Goal: Complete application form: Complete application form

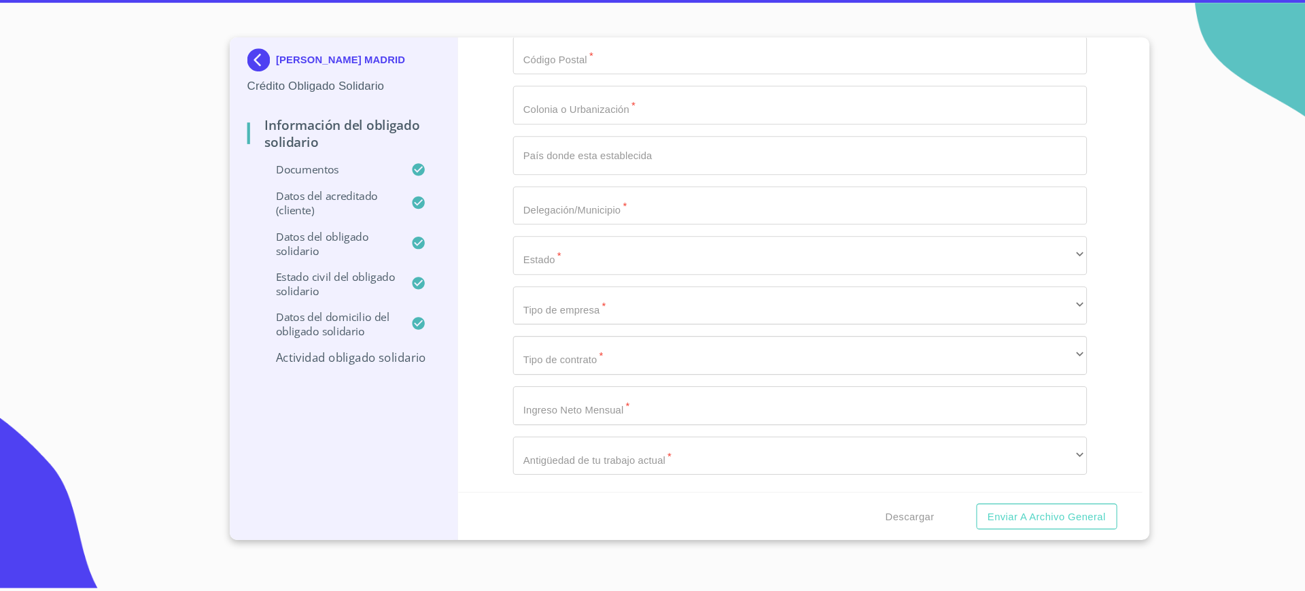
scroll to position [5569, 0]
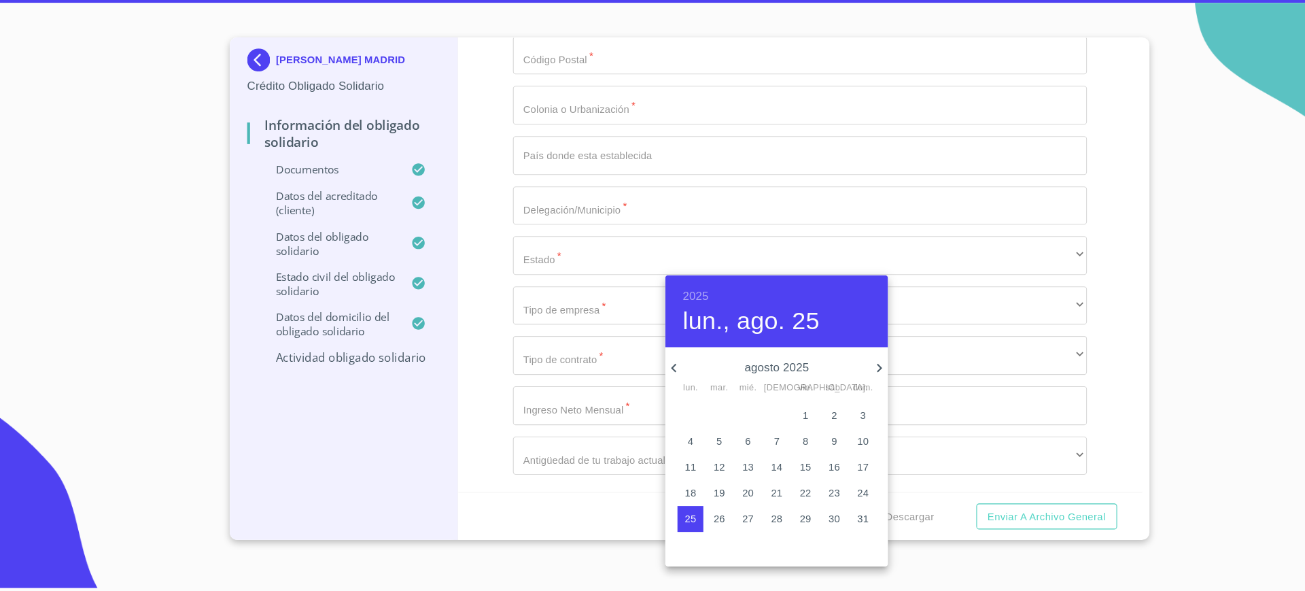
click at [667, 289] on div at bounding box center [652, 295] width 1305 height 591
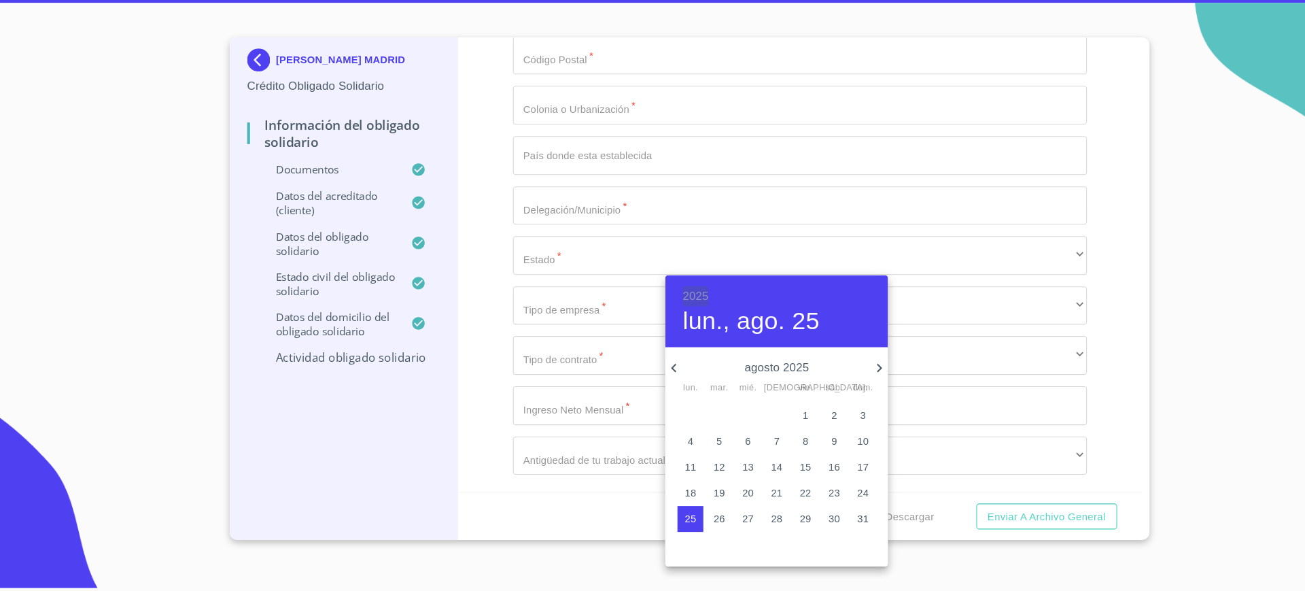
click at [670, 314] on h6 "2025" at bounding box center [658, 311] width 24 height 19
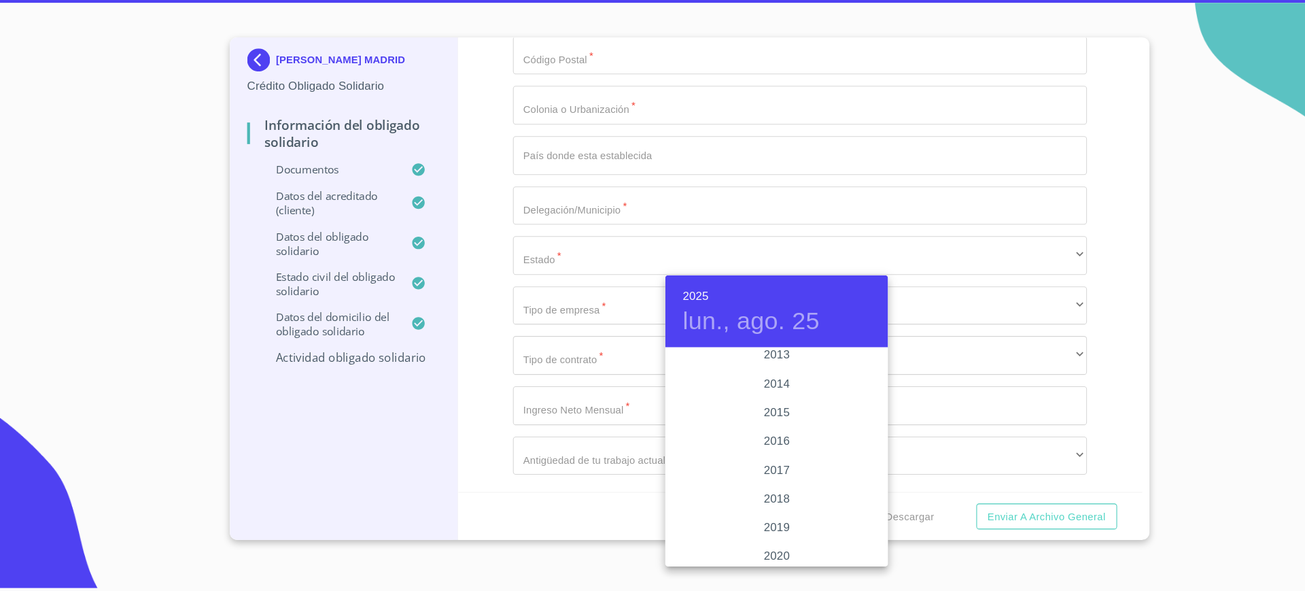
scroll to position [2404, 0]
click at [736, 505] on div "2018" at bounding box center [734, 499] width 211 height 27
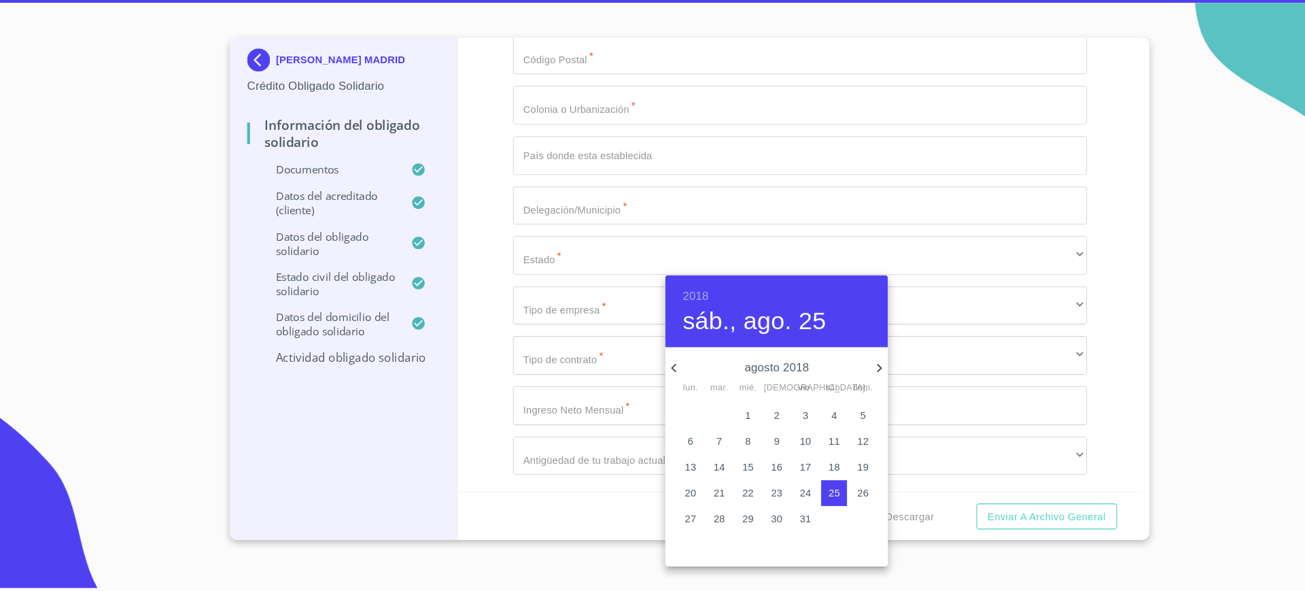
click at [641, 379] on icon "button" at bounding box center [637, 379] width 16 height 16
click at [643, 379] on icon "button" at bounding box center [637, 379] width 16 height 16
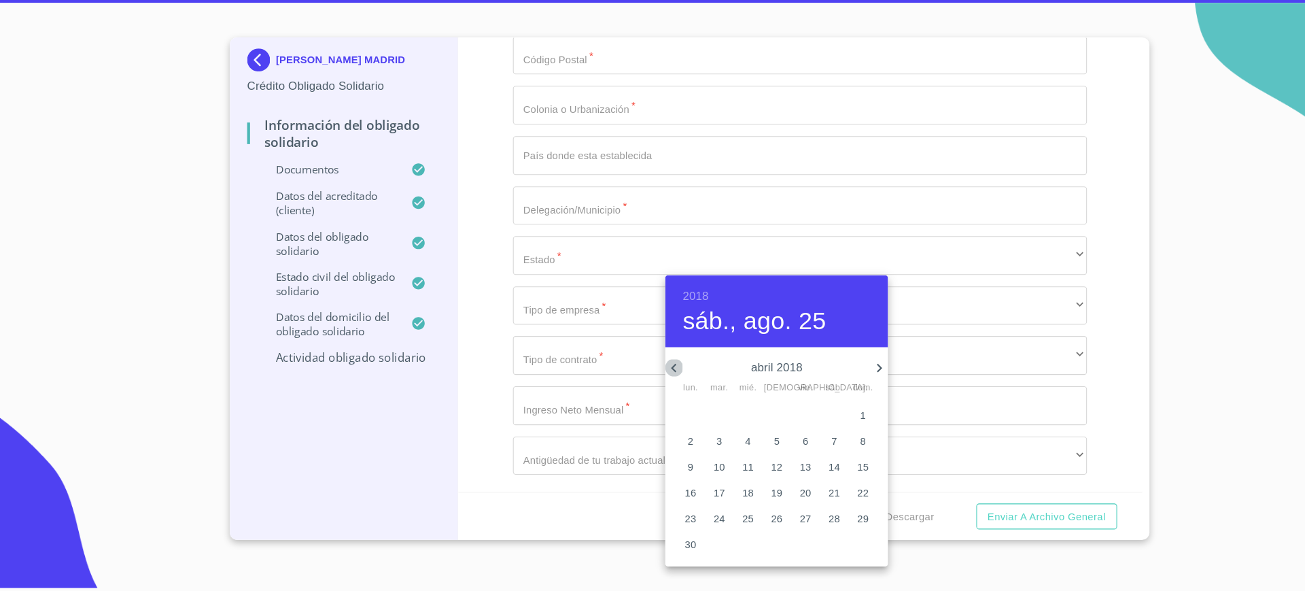
click at [643, 379] on icon "button" at bounding box center [637, 379] width 16 height 16
click at [733, 469] on p "18" at bounding box center [734, 473] width 11 height 14
type input "18 de ene. de 2018"
click at [576, 334] on div at bounding box center [652, 295] width 1305 height 591
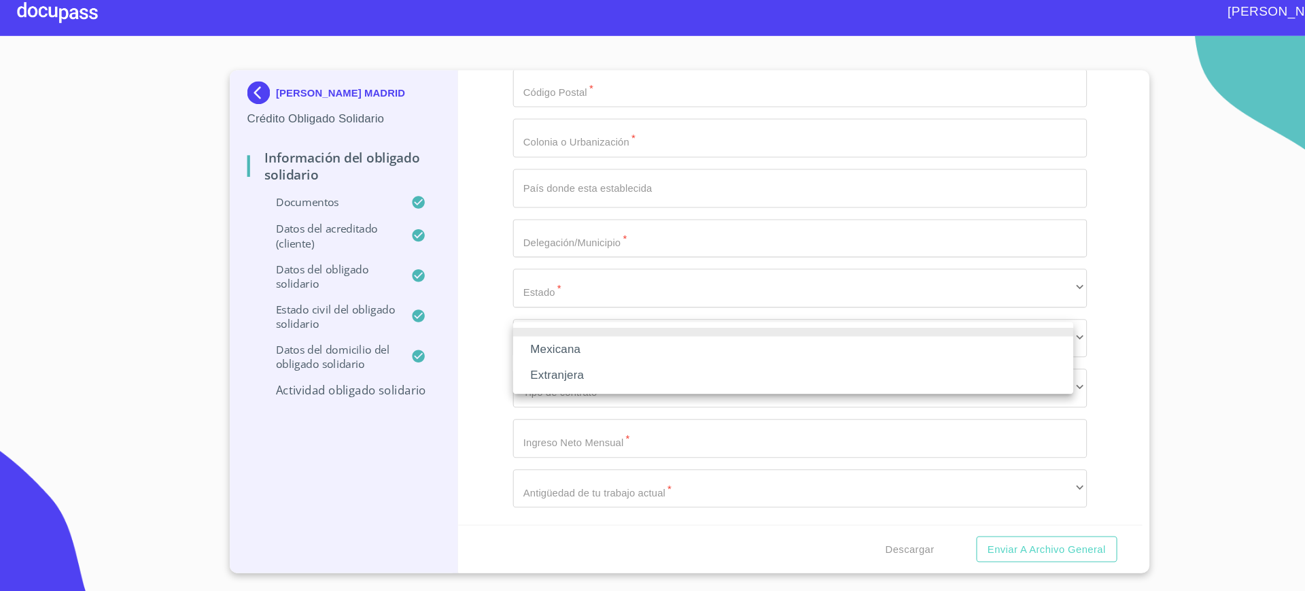
click at [561, 326] on li "Mexicana" at bounding box center [750, 330] width 530 height 24
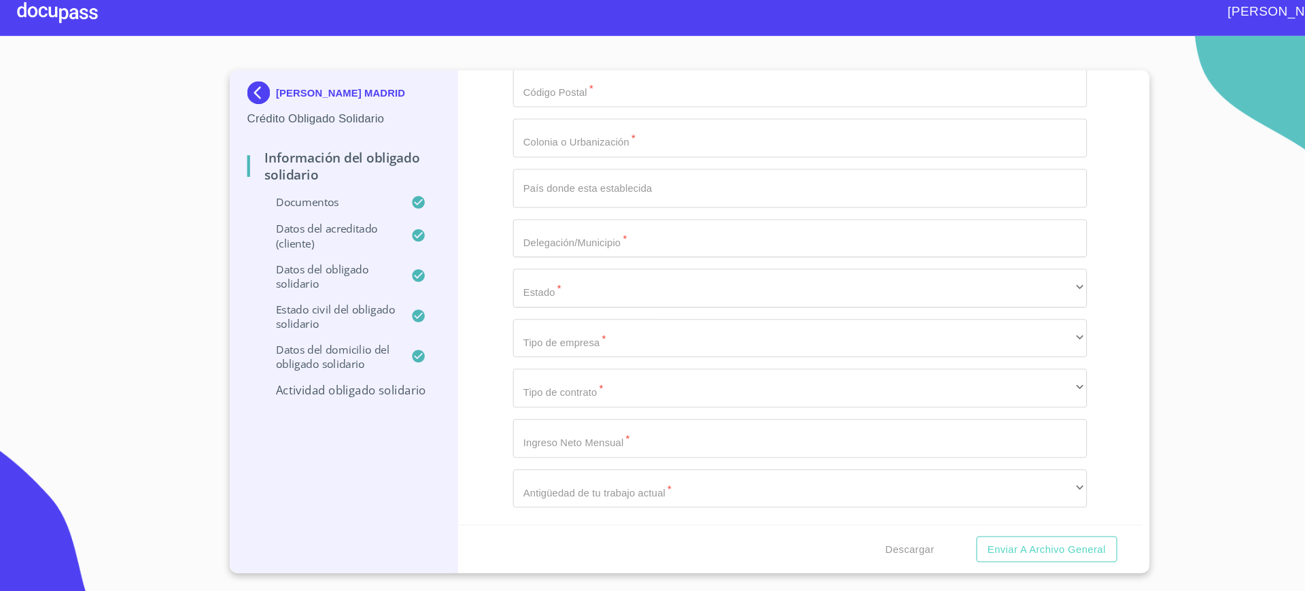
type input "[PERSON_NAME] [PERSON_NAME]"
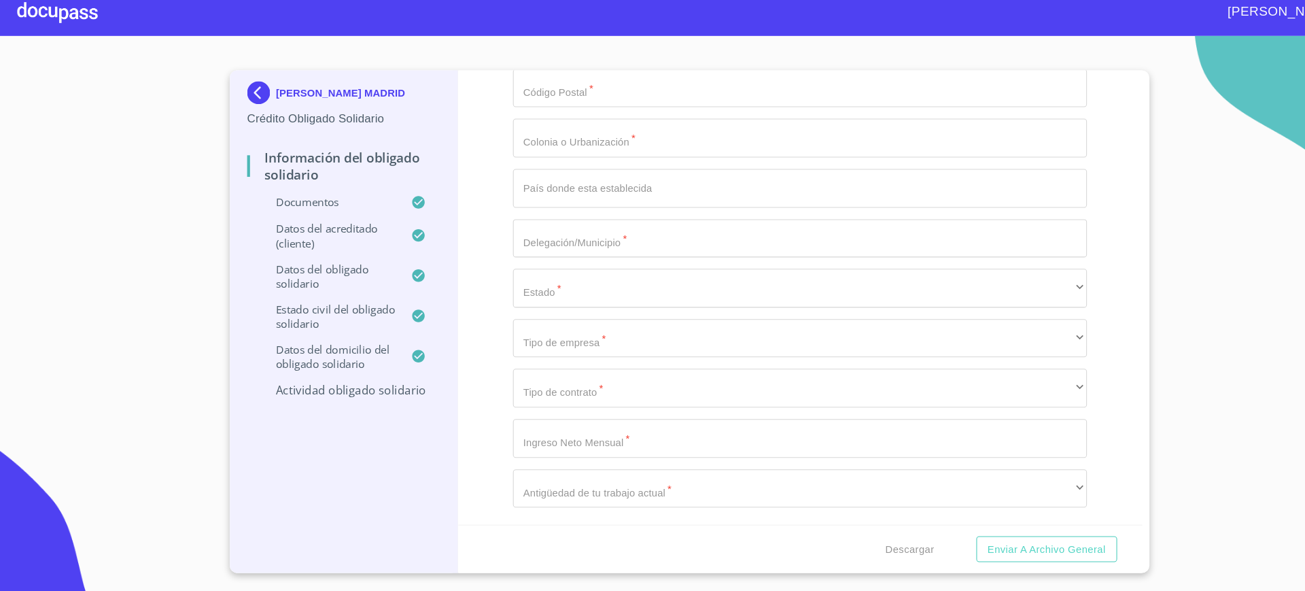
type input "DIRECTOR"
paste input "[PHONE_NUMBER]"
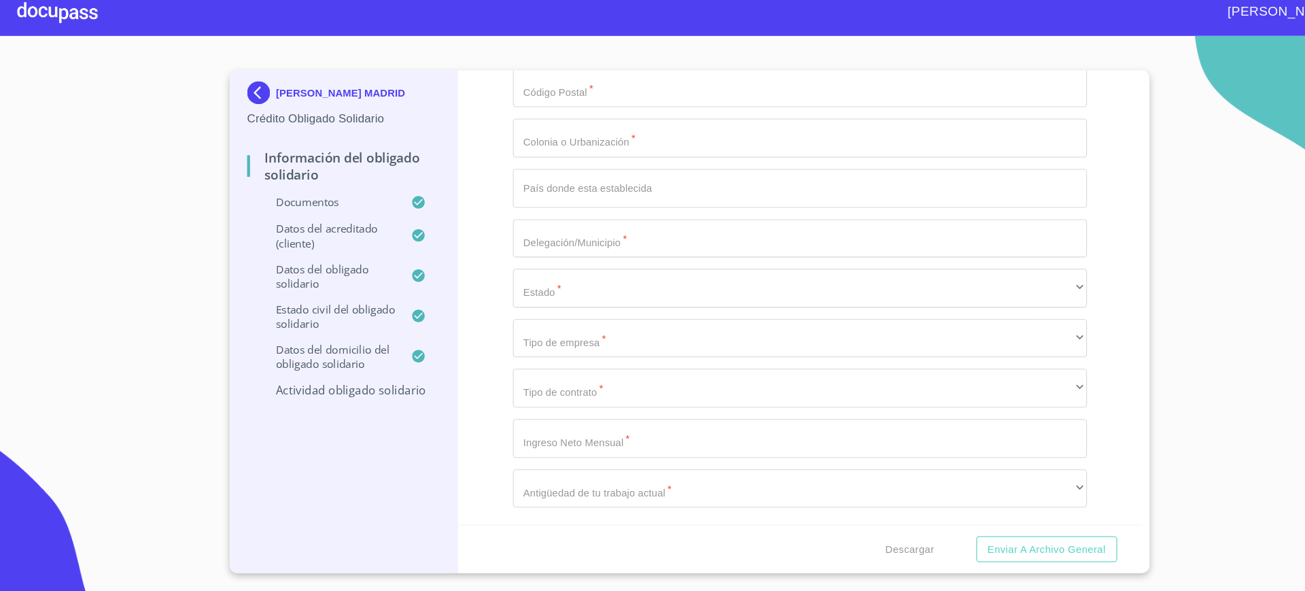
type input "3"
paste input "[PHONE_NUMBER]"
type input "[PHONE_NUMBER]"
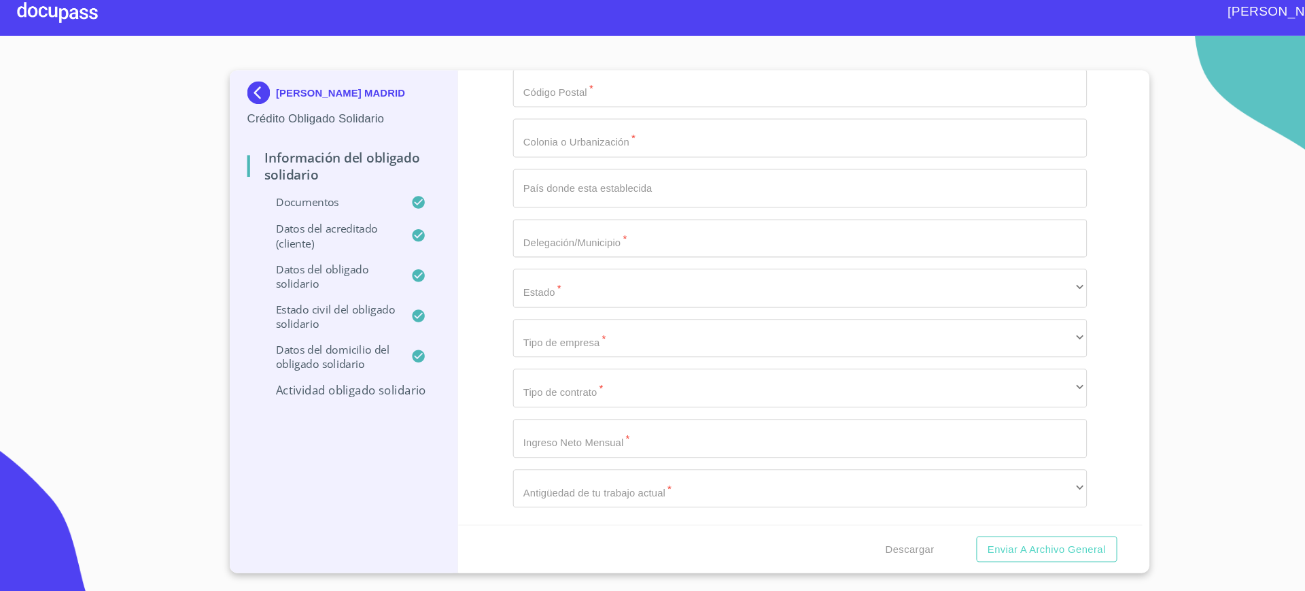
paste input "logística y reparación de productos electrónicos"
type input "logística y reparación de productos electrónicos"
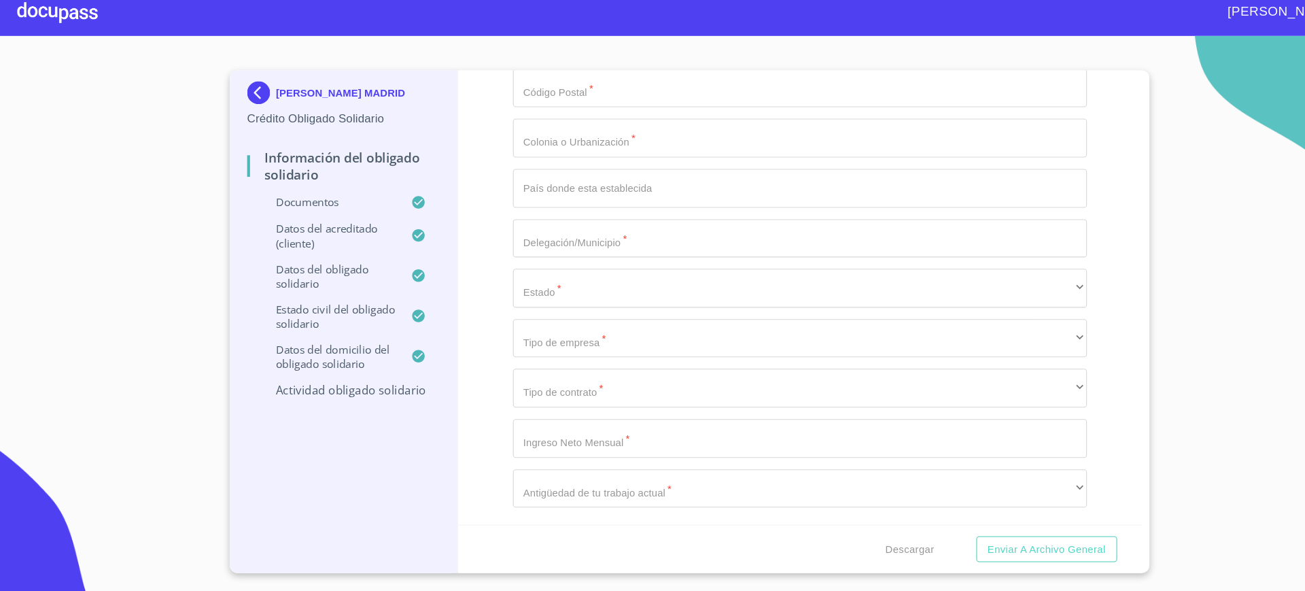
paste input "AV DE LA SOLIDARIDAD IBEROAMER EL SALTO JALISCO CP: 45680"
drag, startPoint x: 811, startPoint y: 367, endPoint x: 663, endPoint y: 379, distance: 147.9
type input "AV DE LA SOLIDARIDAD IBEROAMER"
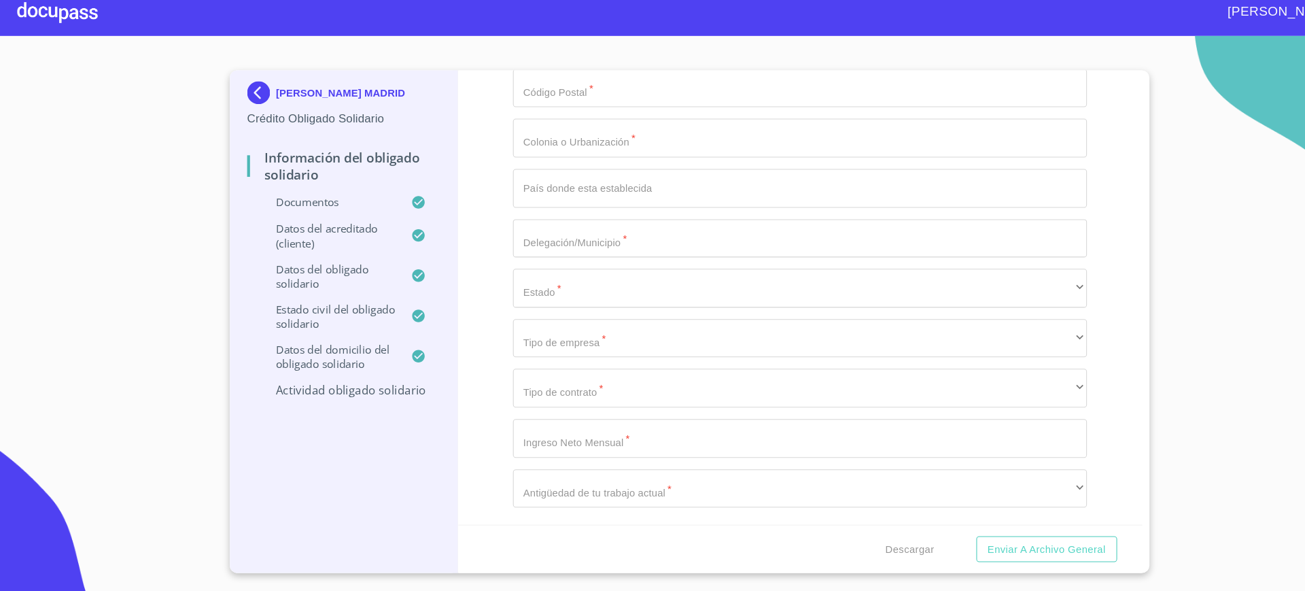
click at [568, 149] on input "Documento de identificación Obligado Solidario.   *" at bounding box center [756, 130] width 543 height 37
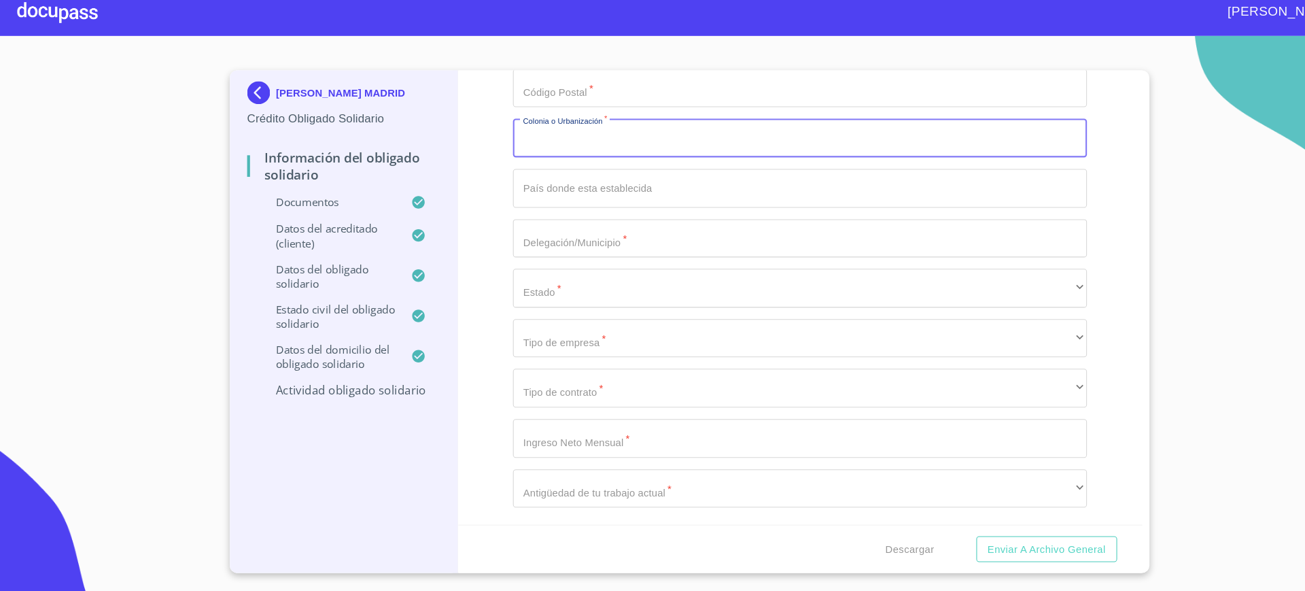
paste input "EL SALTO JALISCO CP: 45680"
type input "EL SALTO JALISCO CP: 45680"
click at [544, 102] on input "Documento de identificación Obligado Solidario.   *" at bounding box center [756, 83] width 543 height 37
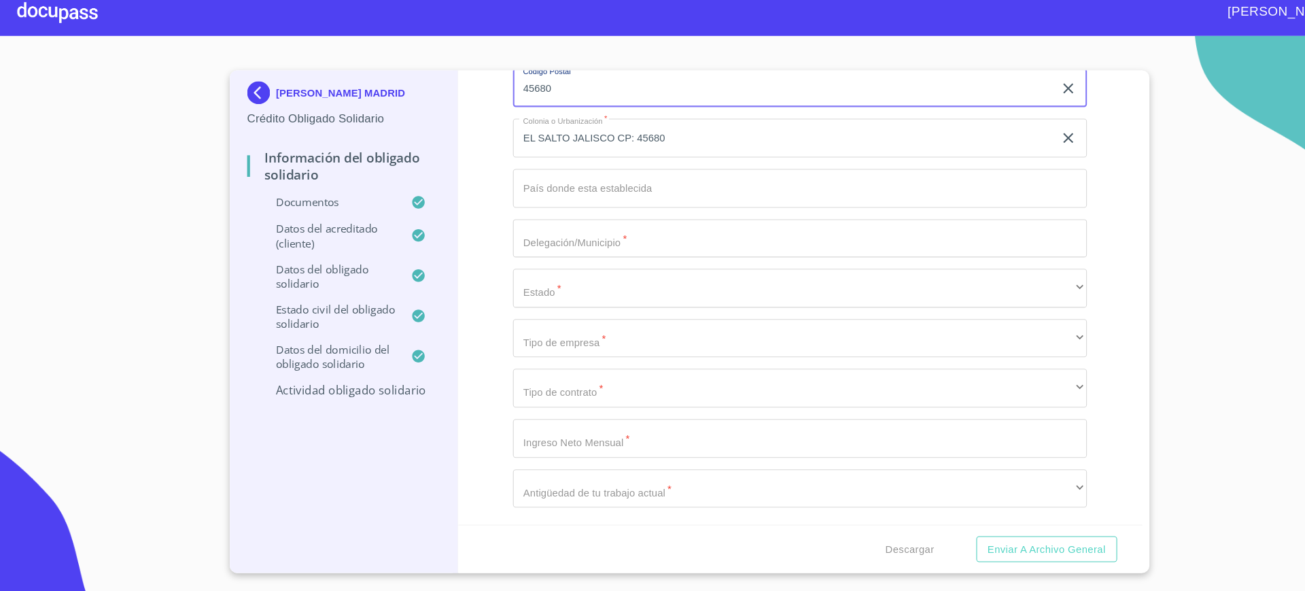
type input "45680"
click at [672, 149] on input "EL SALTO JALISCO CP: 45680" at bounding box center [741, 130] width 512 height 37
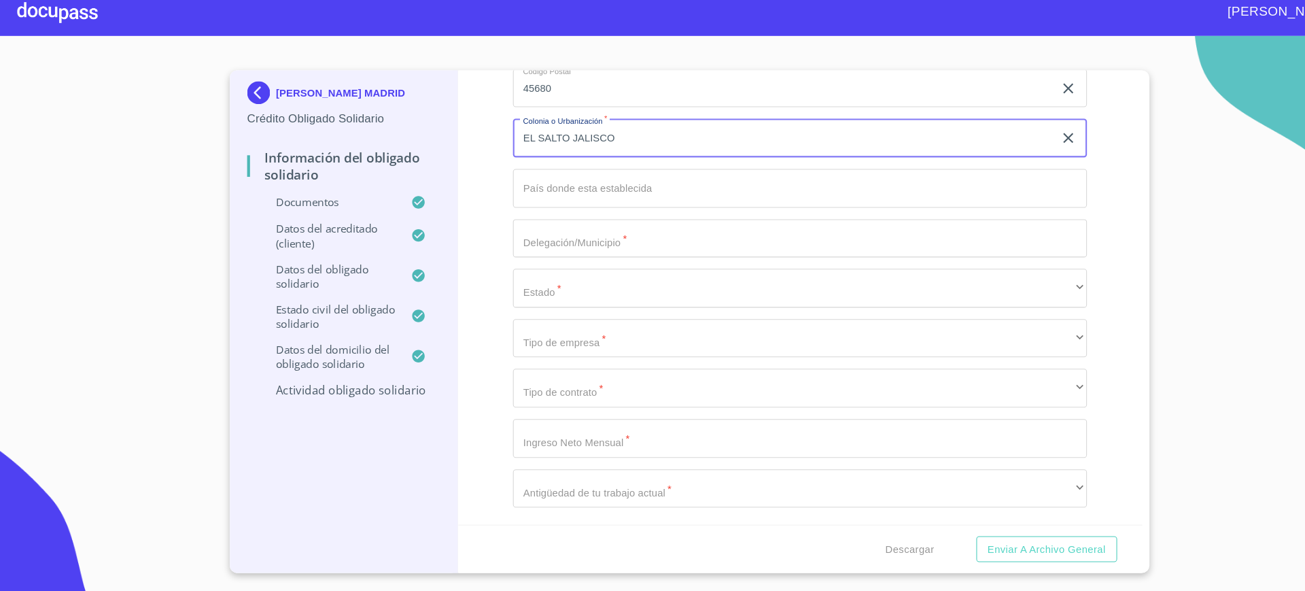
type input "EL SALTO JALISCO"
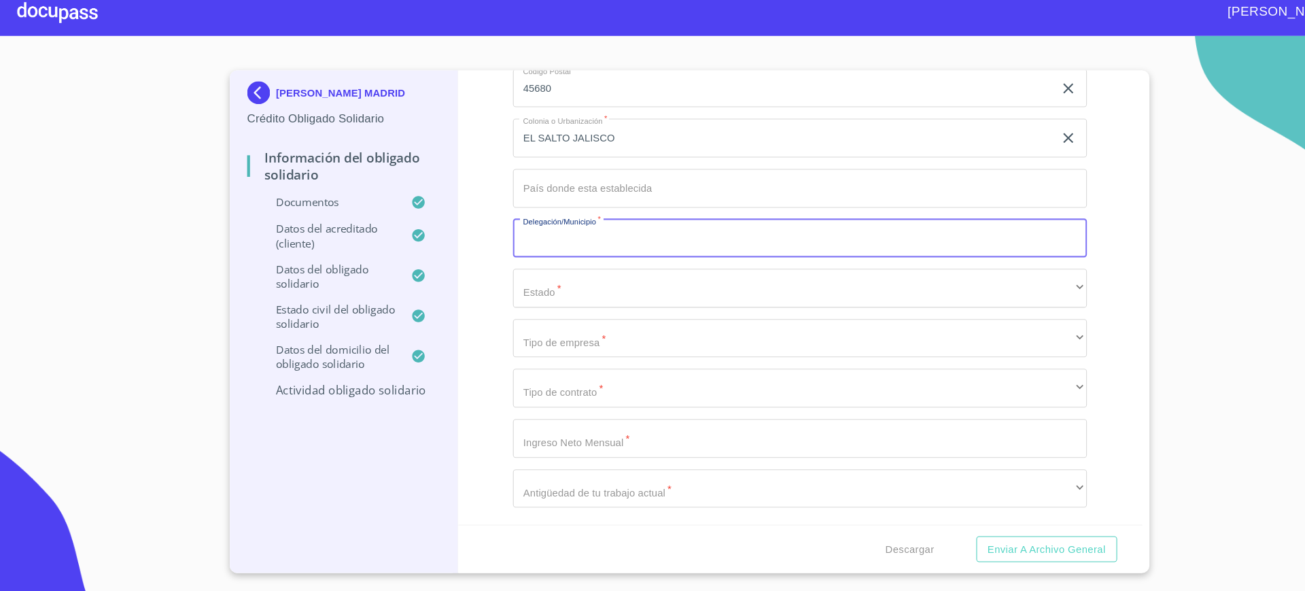
scroll to position [5886, 0]
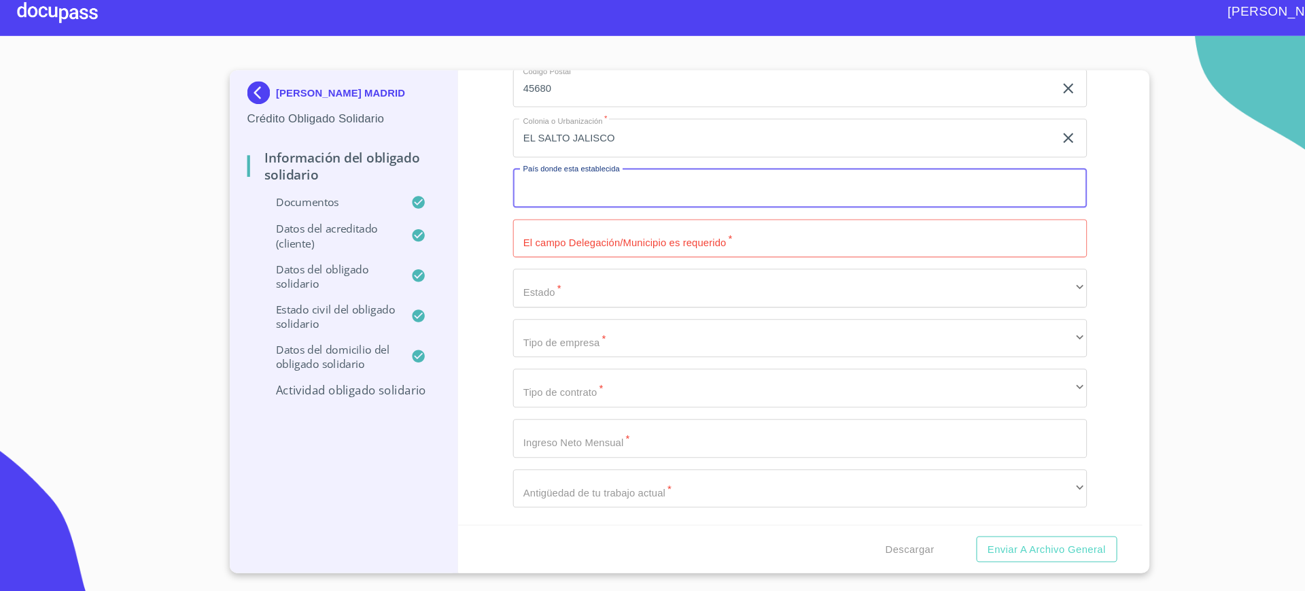
click at [594, 196] on input "Documento de identificación Obligado Solidario.   *" at bounding box center [756, 178] width 543 height 37
type input "m"
type input "[GEOGRAPHIC_DATA]"
click at [535, 244] on input "Documento de identificación Obligado Solidario.   *" at bounding box center [756, 225] width 543 height 37
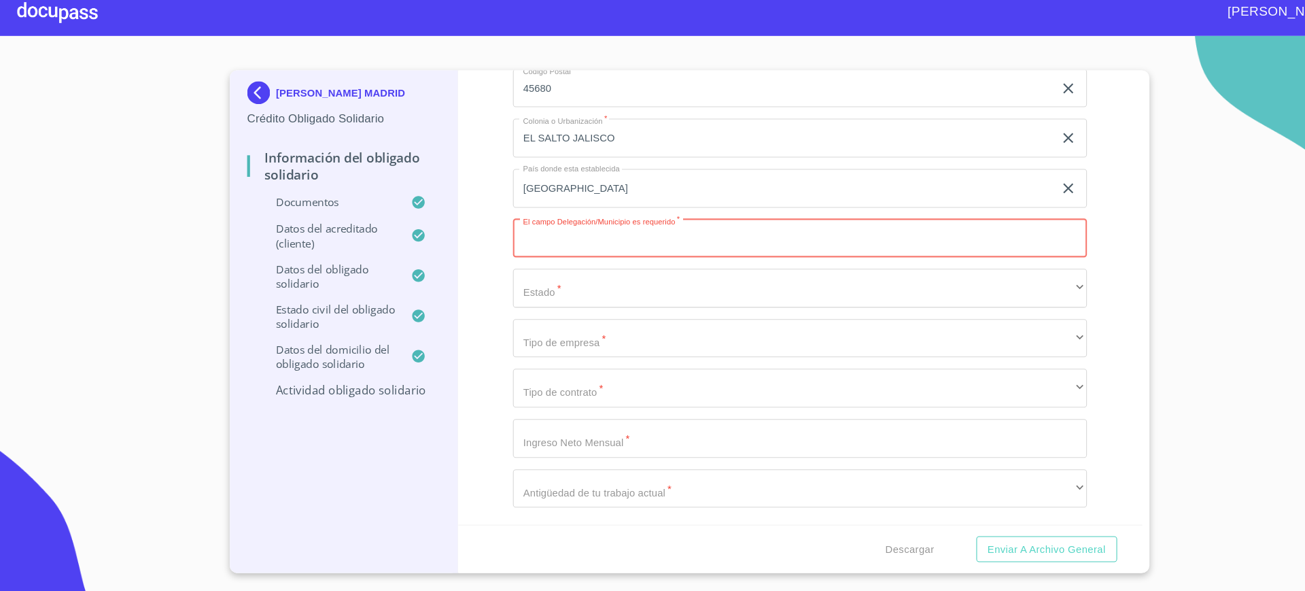
scroll to position [6011, 0]
type input "EL SALTO"
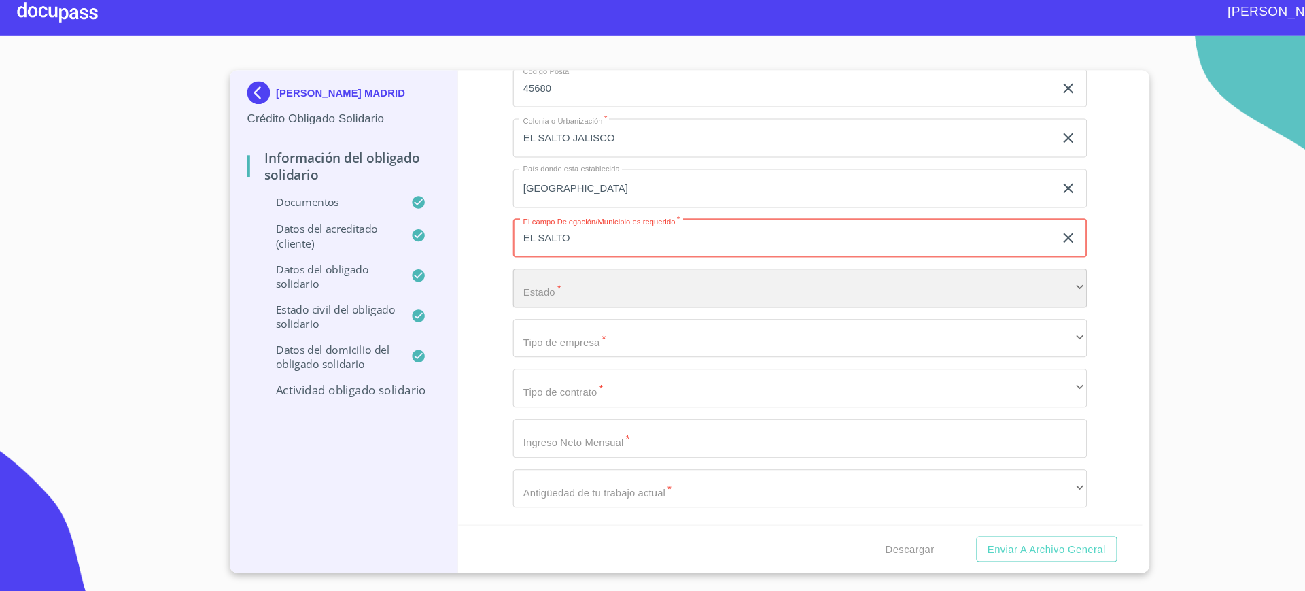
click at [568, 291] on div "​" at bounding box center [756, 272] width 543 height 37
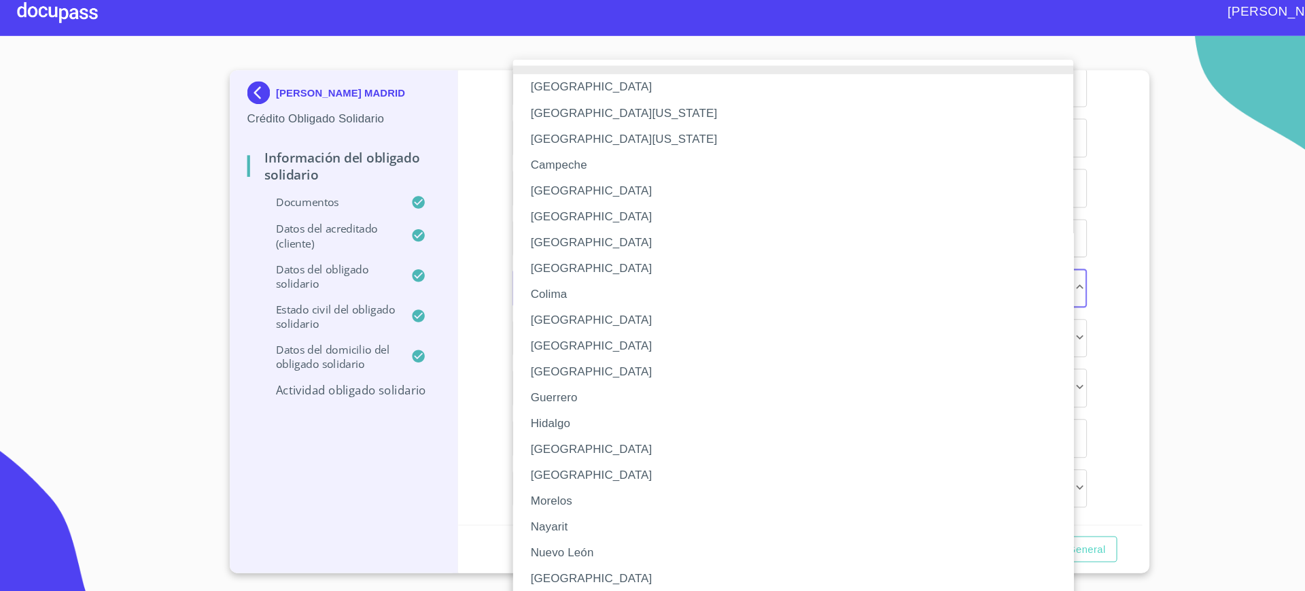
click at [553, 429] on li "[GEOGRAPHIC_DATA]" at bounding box center [756, 425] width 543 height 24
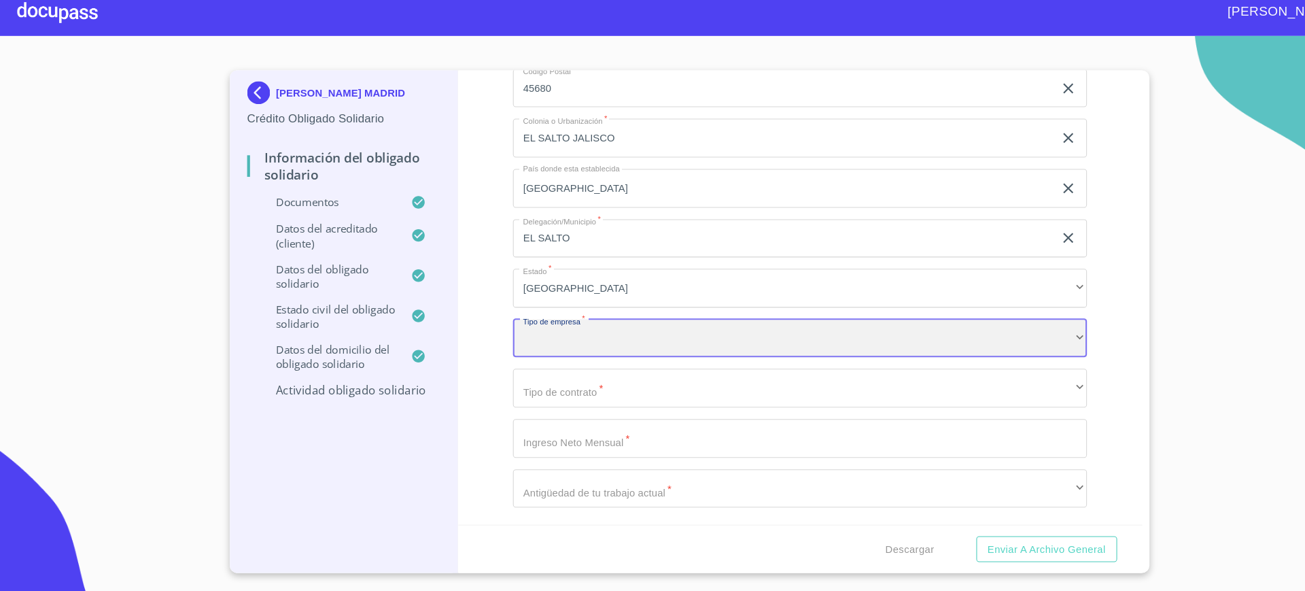
click at [551, 338] on div "​" at bounding box center [756, 320] width 543 height 37
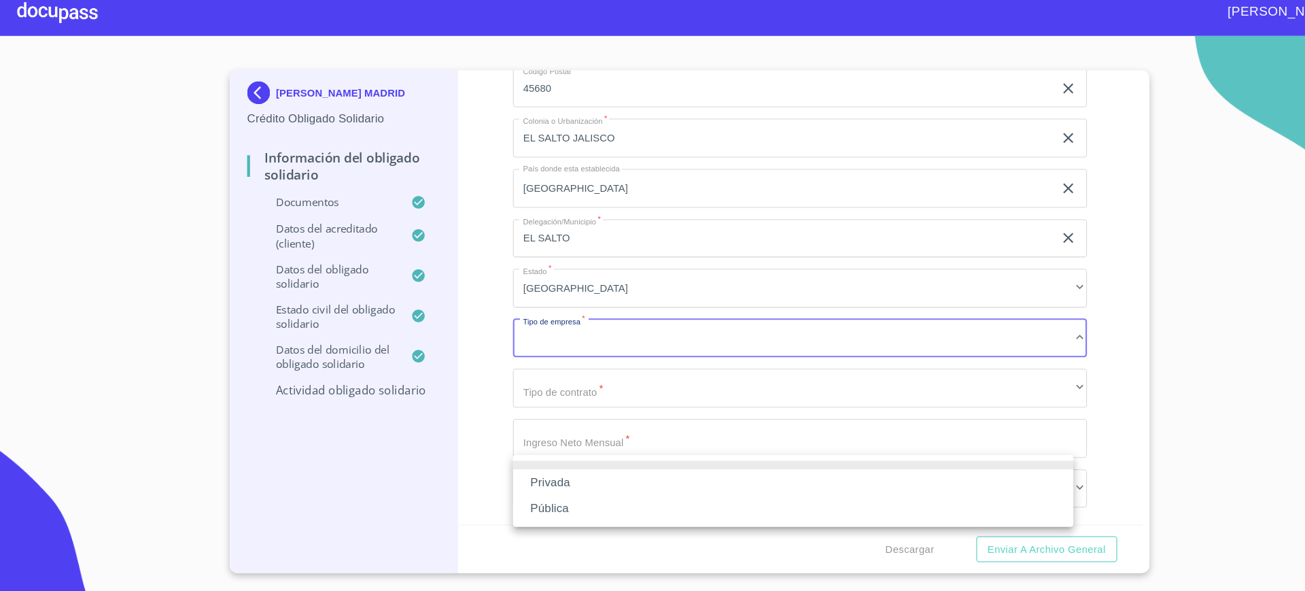
click at [545, 452] on li "Privada" at bounding box center [750, 456] width 530 height 24
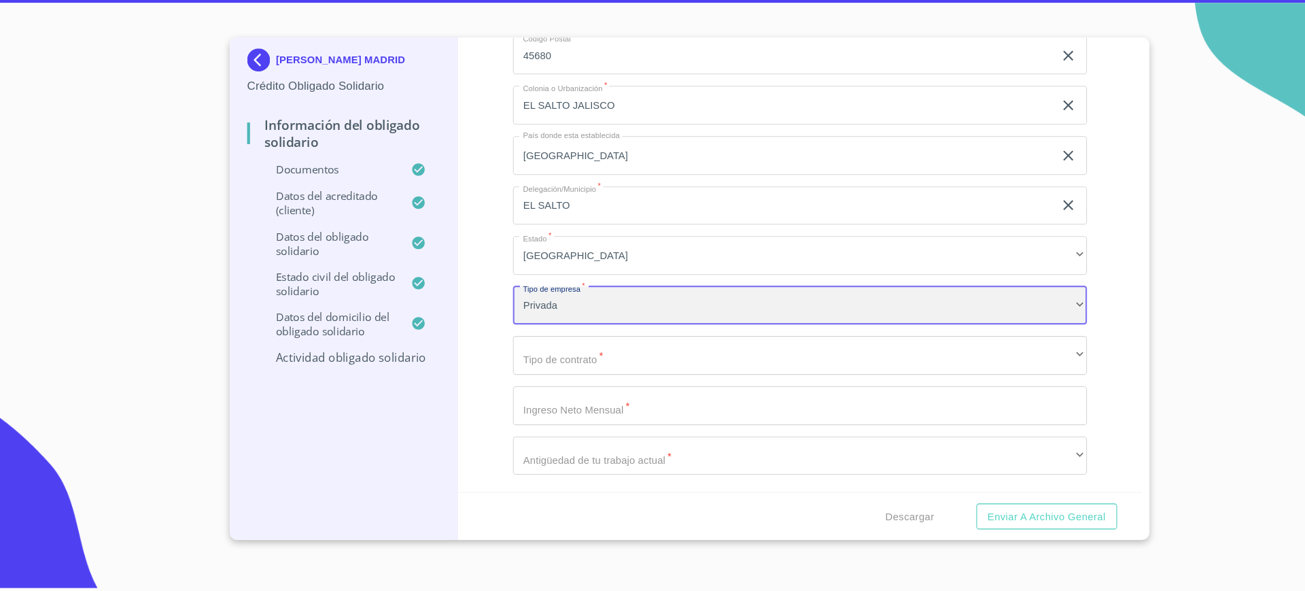
scroll to position [6136, 0]
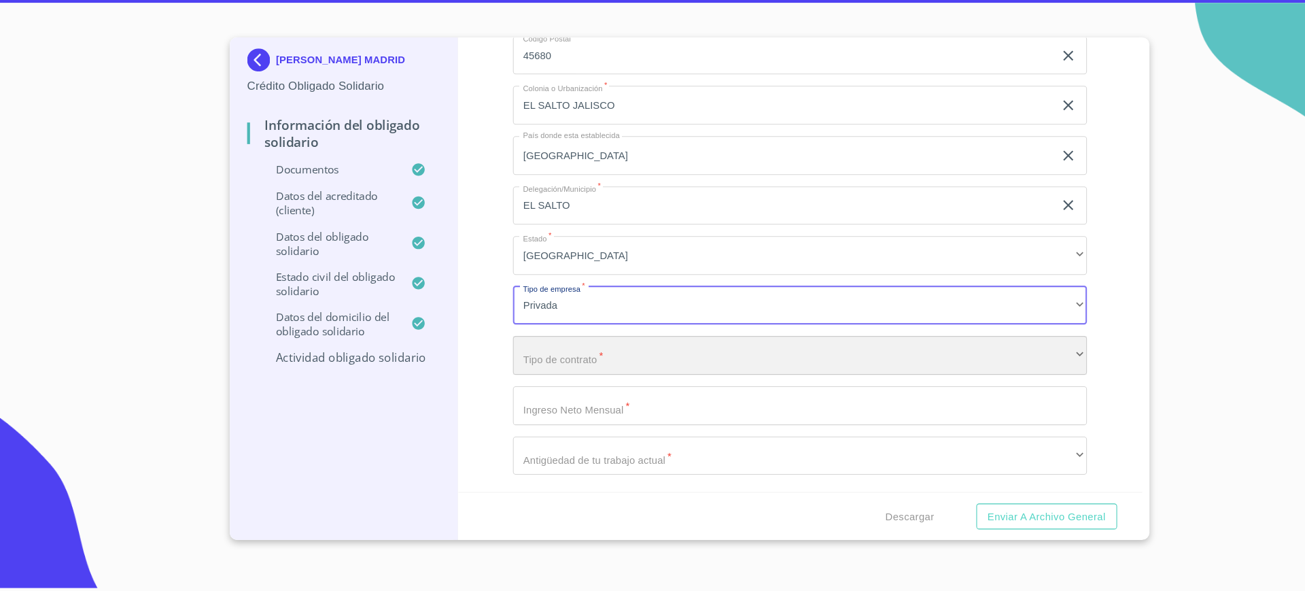
click at [552, 379] on div "​" at bounding box center [756, 367] width 543 height 37
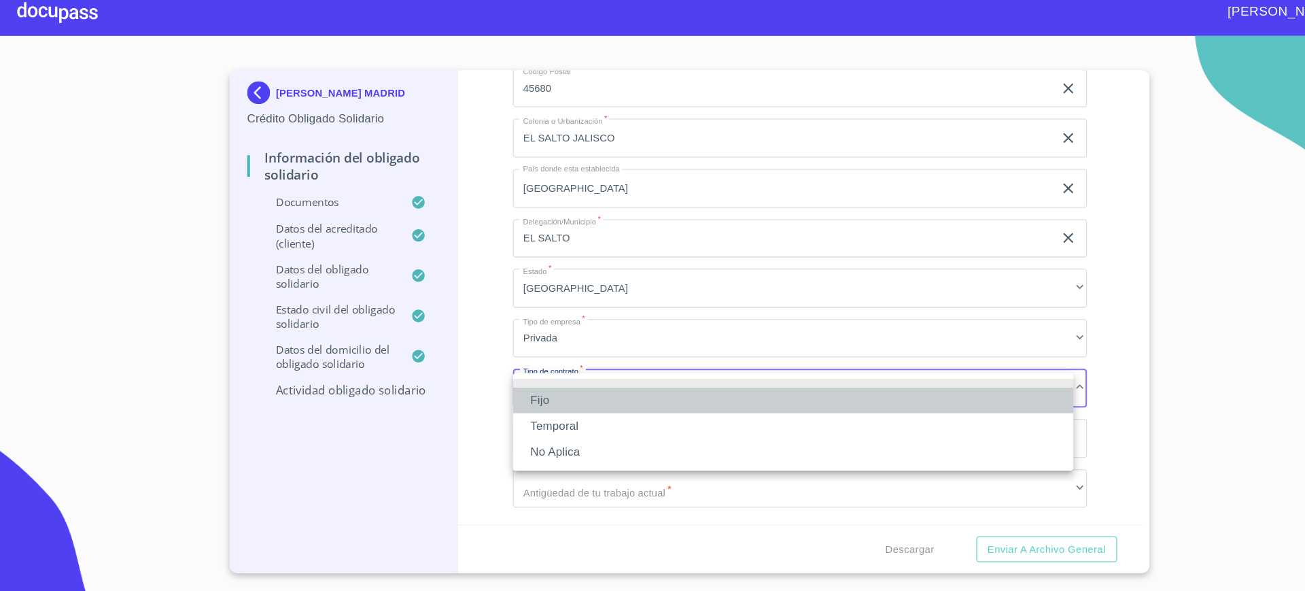
click at [528, 375] on li "Fijo" at bounding box center [750, 378] width 530 height 24
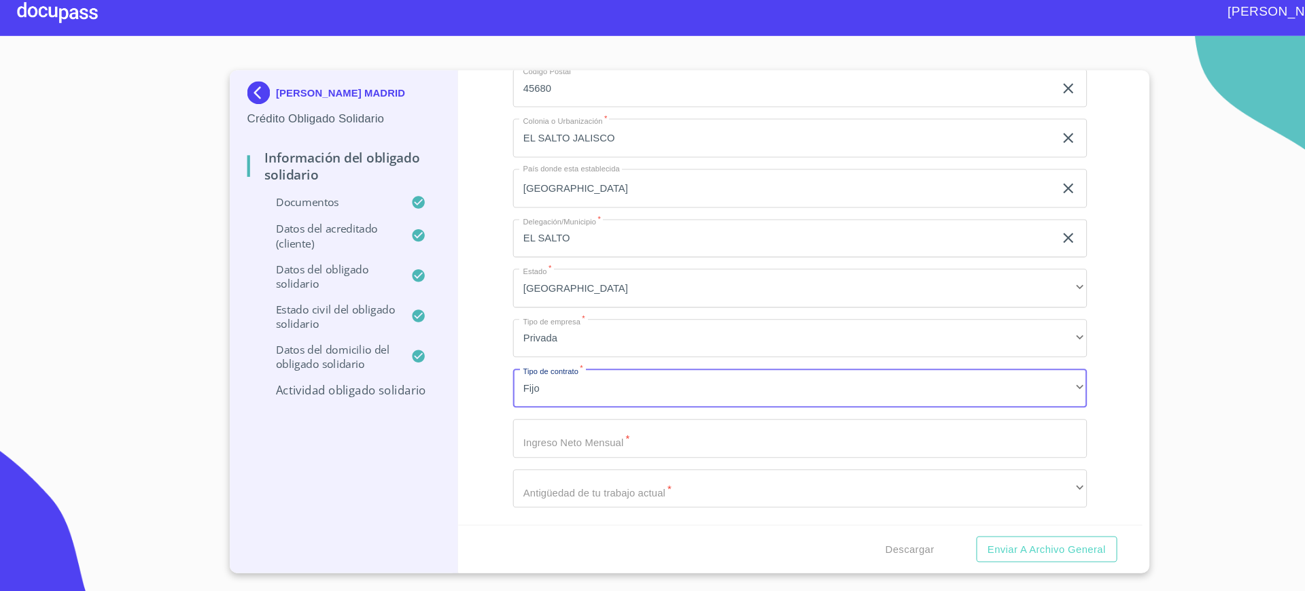
click at [546, 421] on input "Documento de identificación Obligado Solidario.   *" at bounding box center [756, 414] width 543 height 37
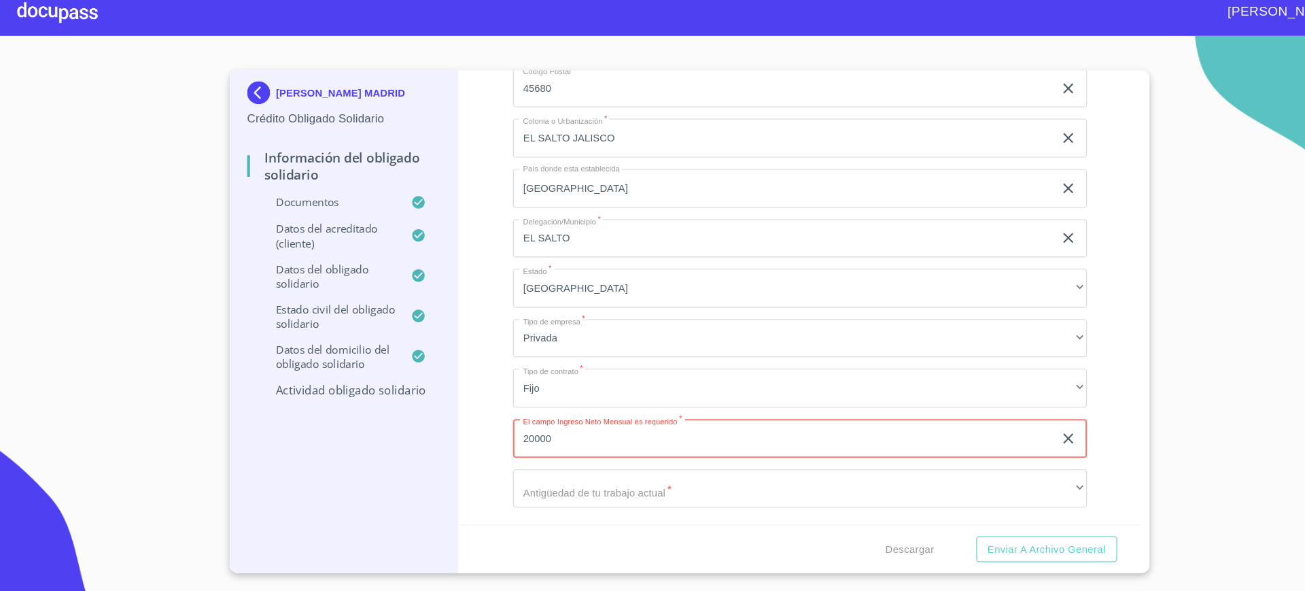
type input "20000"
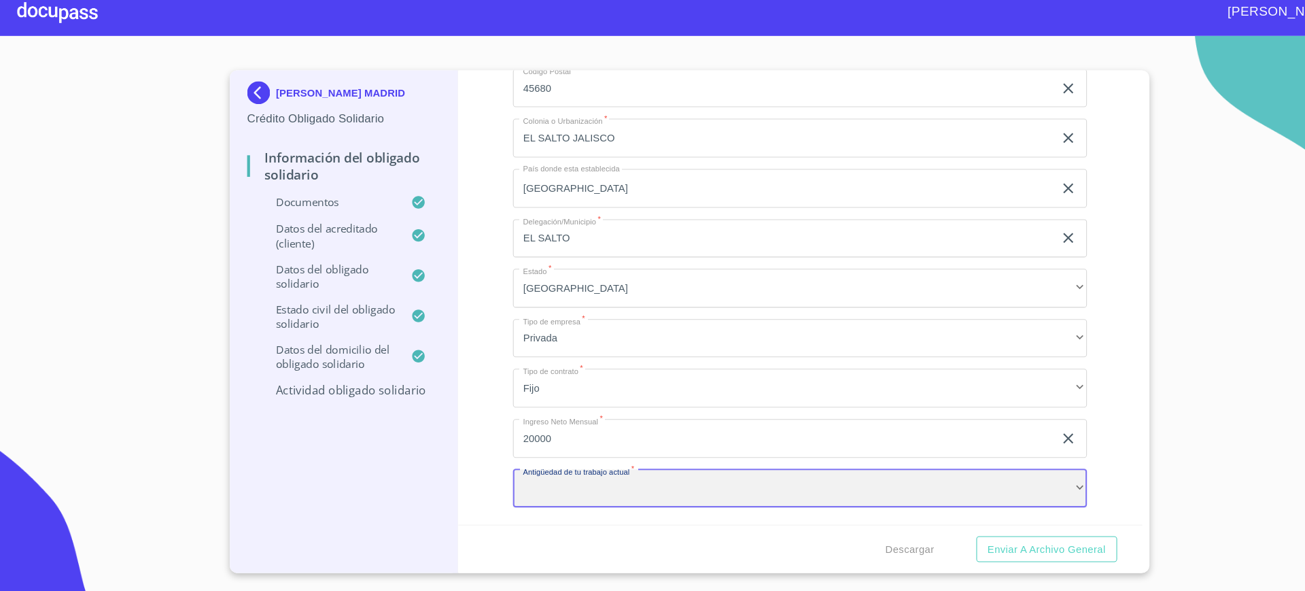
click at [761, 470] on div "​" at bounding box center [756, 462] width 543 height 37
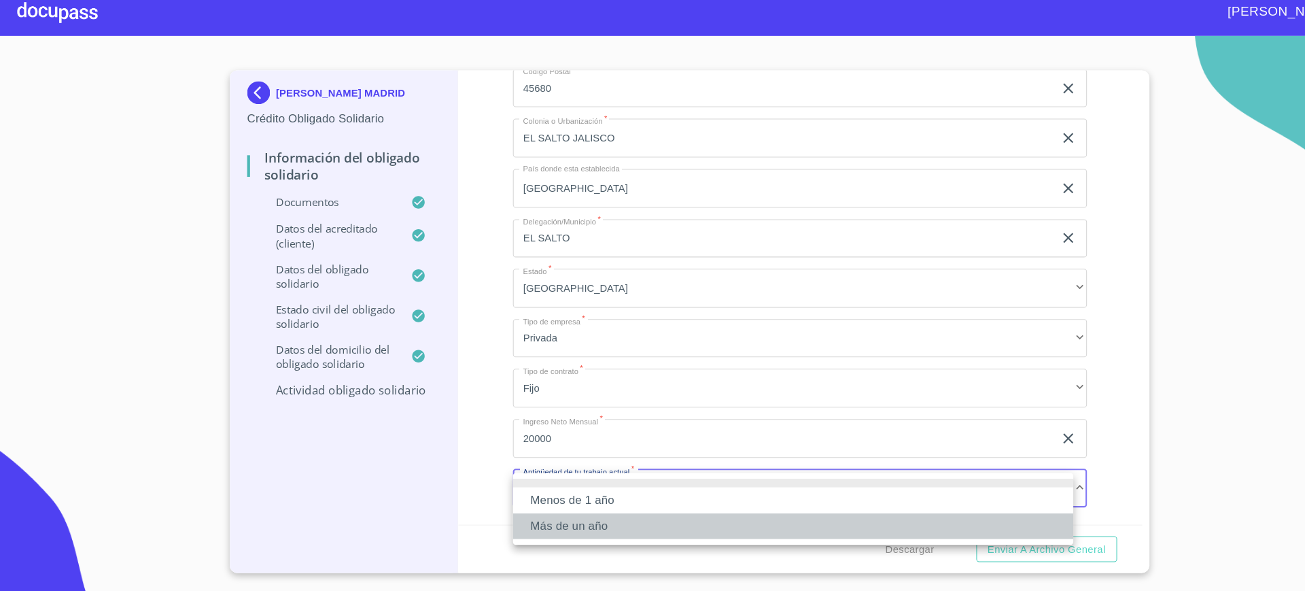
click at [642, 489] on li "Más de un año" at bounding box center [750, 497] width 530 height 24
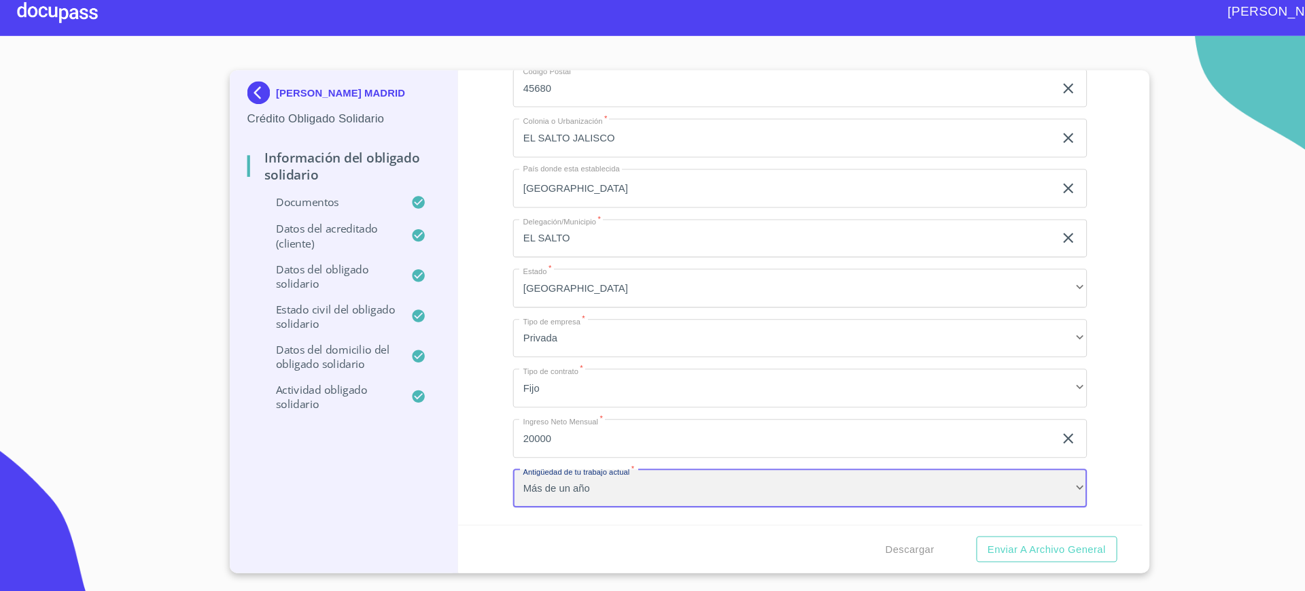
scroll to position [6138, 0]
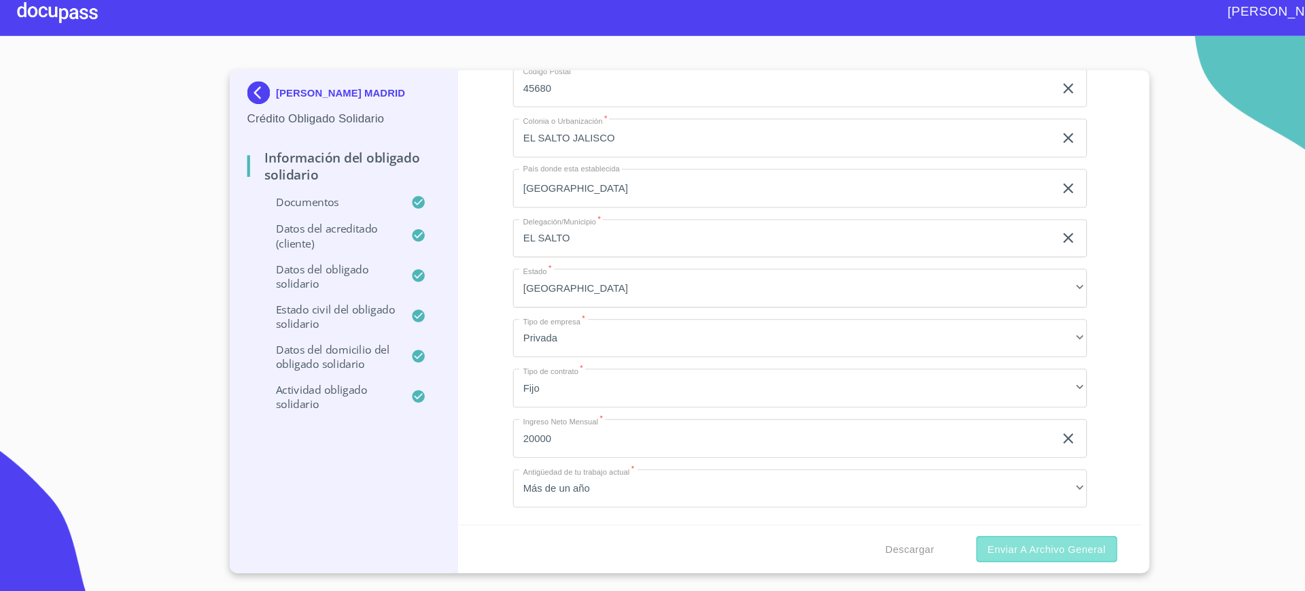
click at [960, 513] on span "Enviar a Archivo General" at bounding box center [990, 519] width 111 height 17
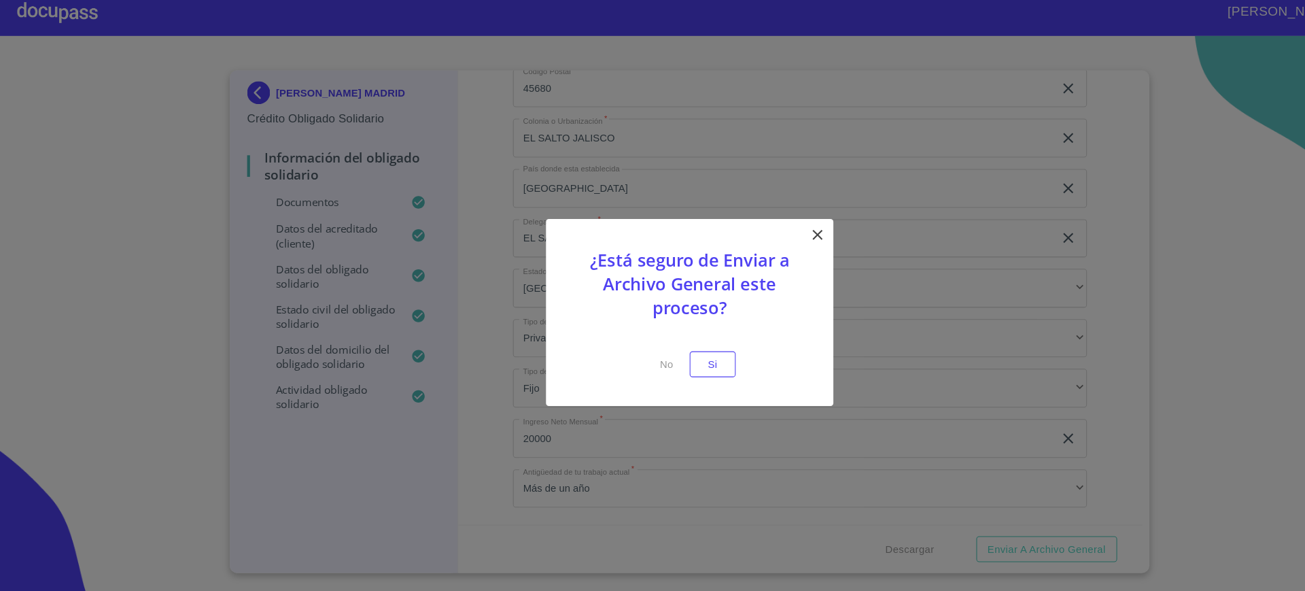
click at [768, 222] on icon at bounding box center [773, 221] width 16 height 16
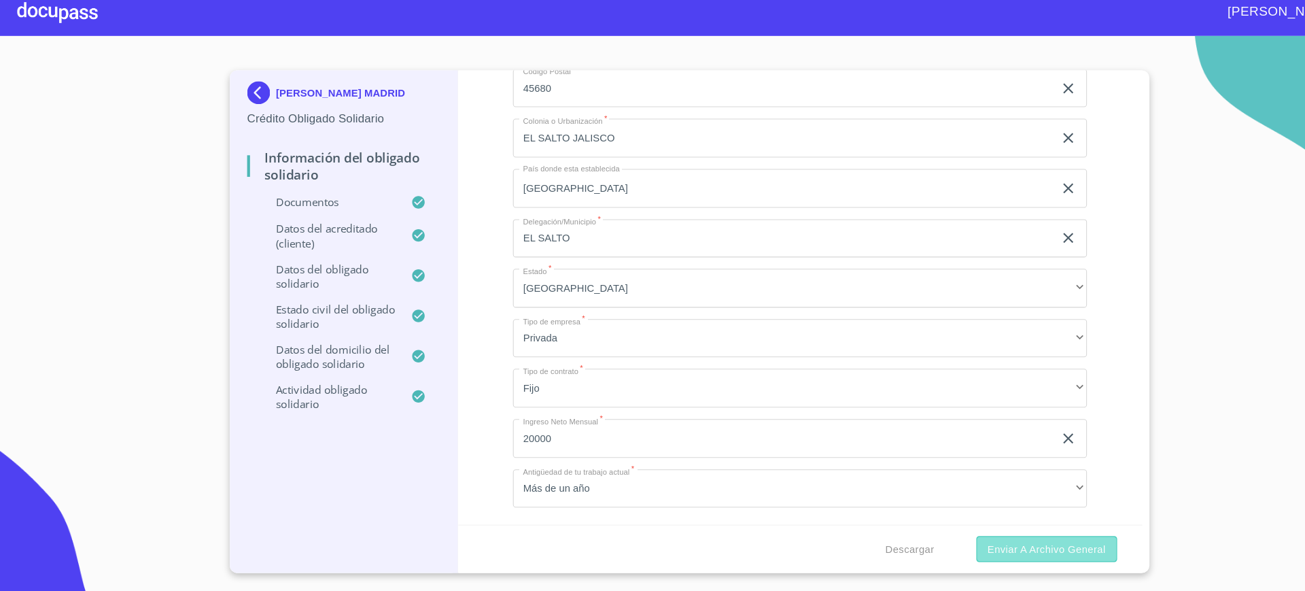
click at [999, 512] on span "Enviar a Archivo General" at bounding box center [990, 519] width 111 height 17
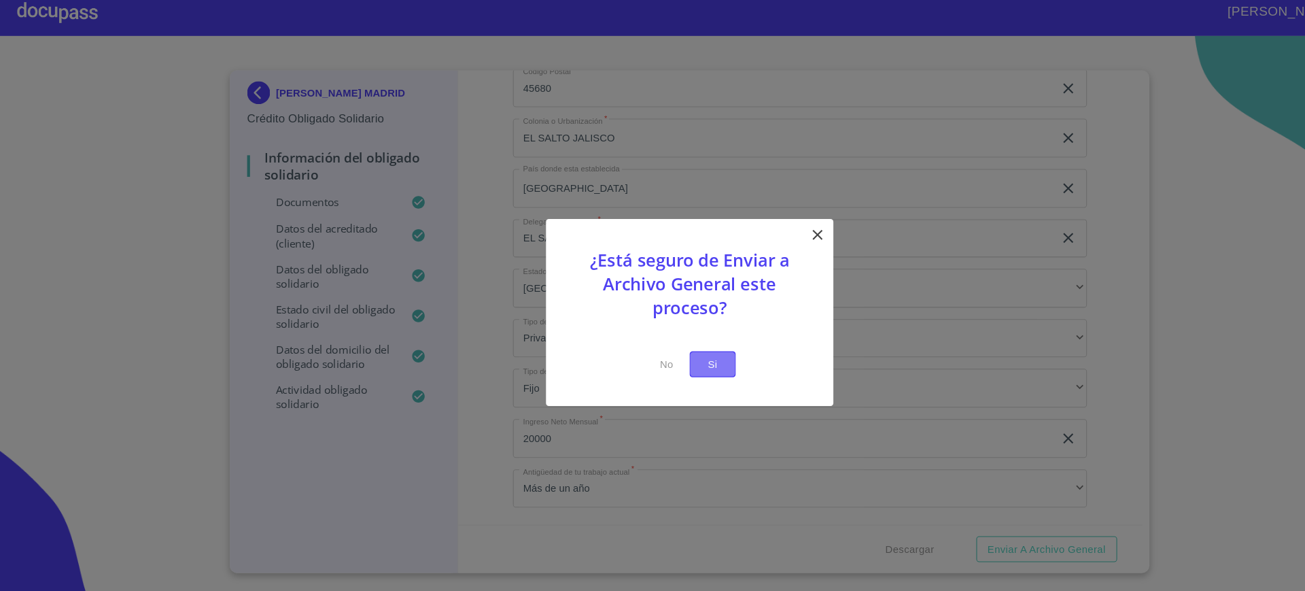
click at [686, 344] on button "Si" at bounding box center [675, 344] width 44 height 25
